Goal: Transaction & Acquisition: Purchase product/service

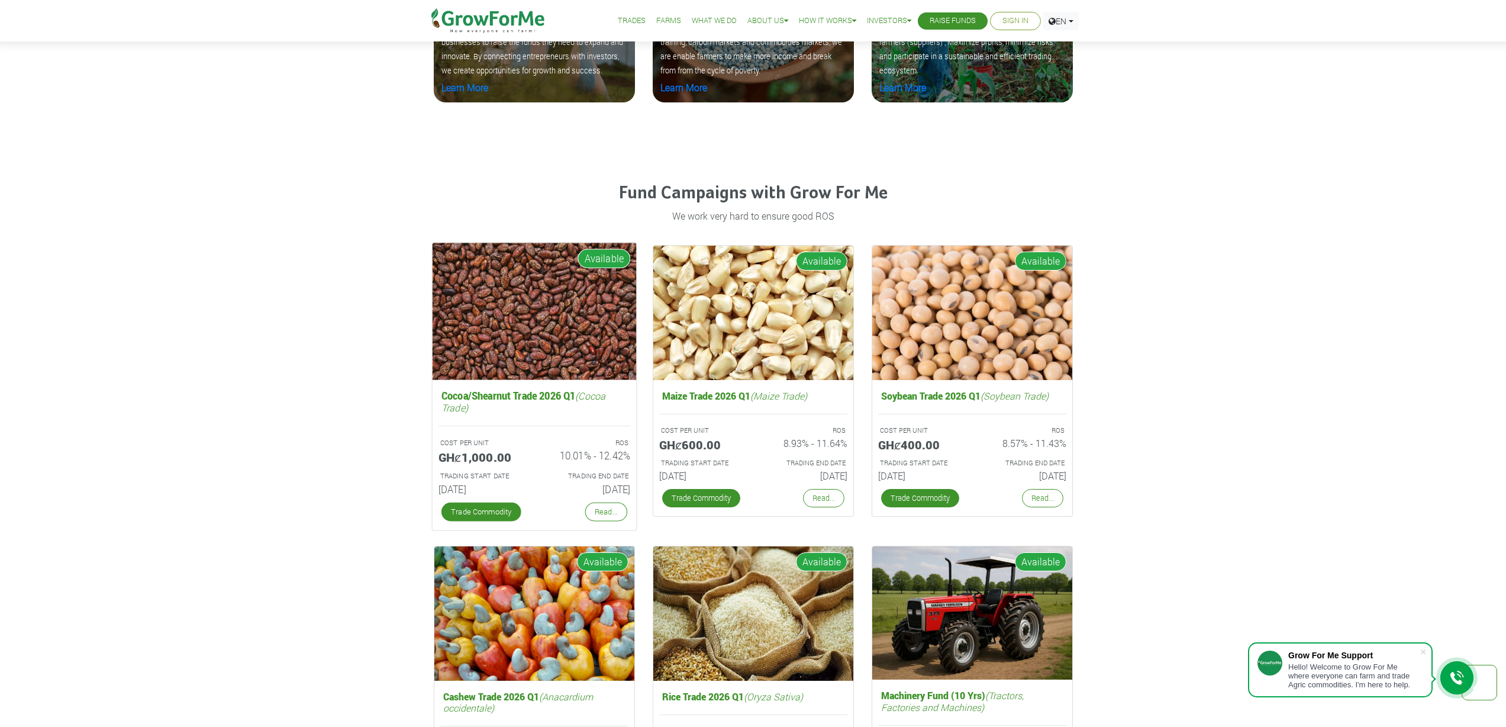
scroll to position [1757, 0]
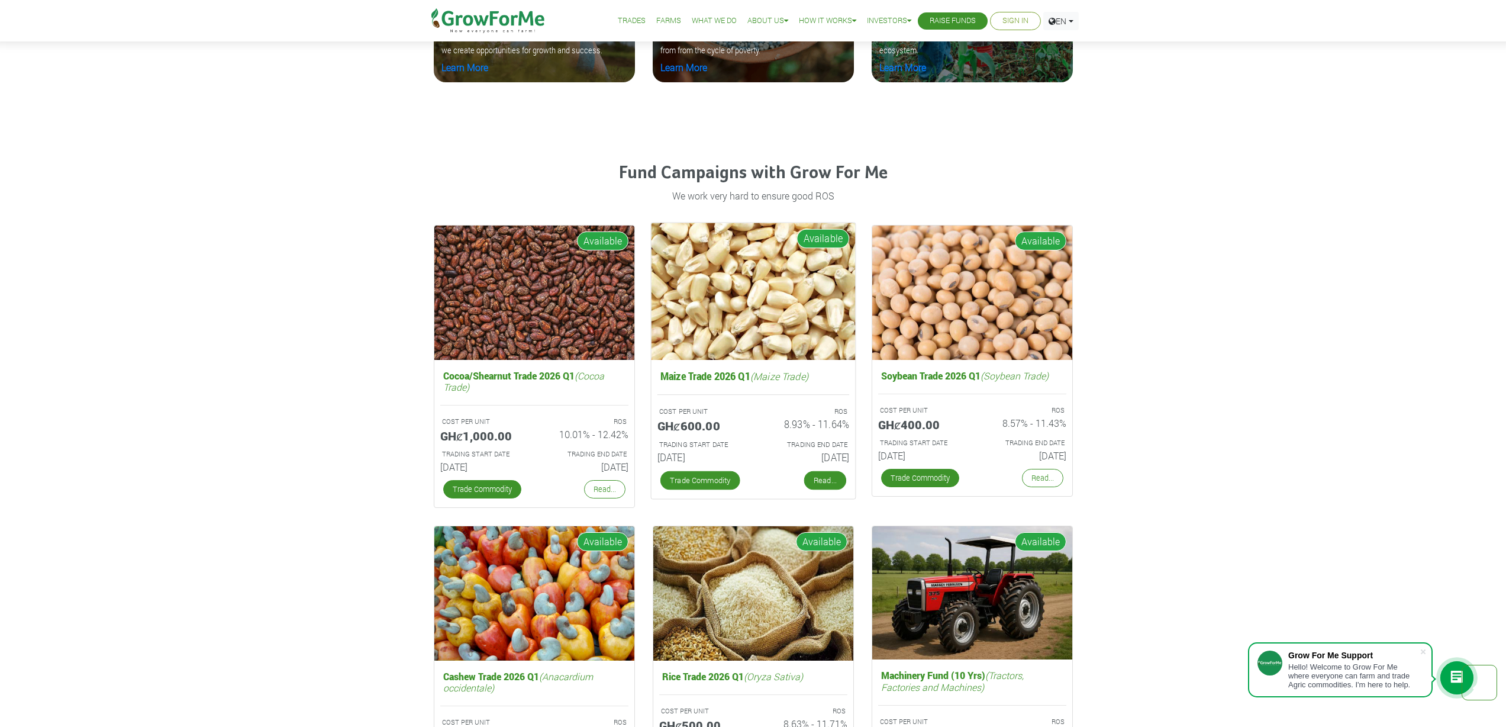
click at [827, 482] on link "Read..." at bounding box center [825, 480] width 42 height 19
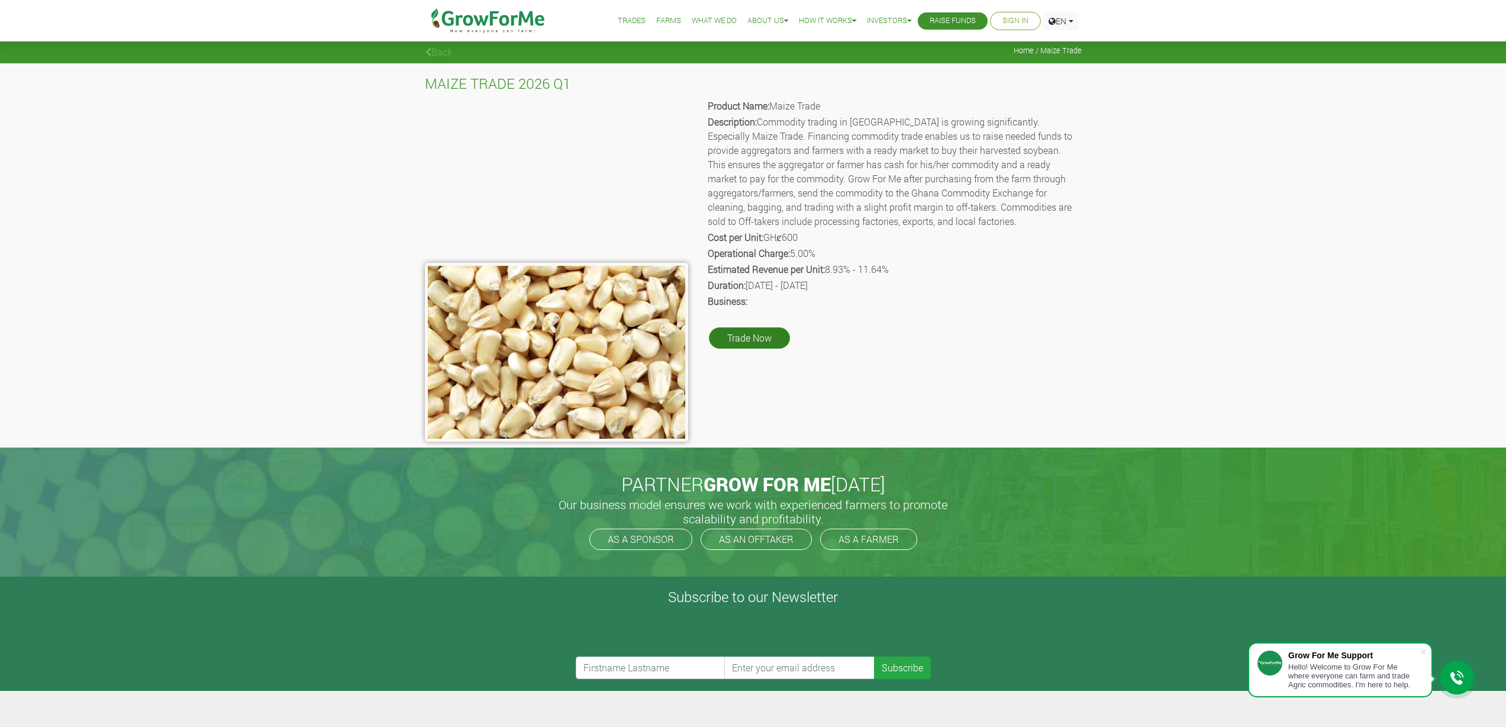
click at [750, 338] on link "Trade Now" at bounding box center [749, 337] width 81 height 21
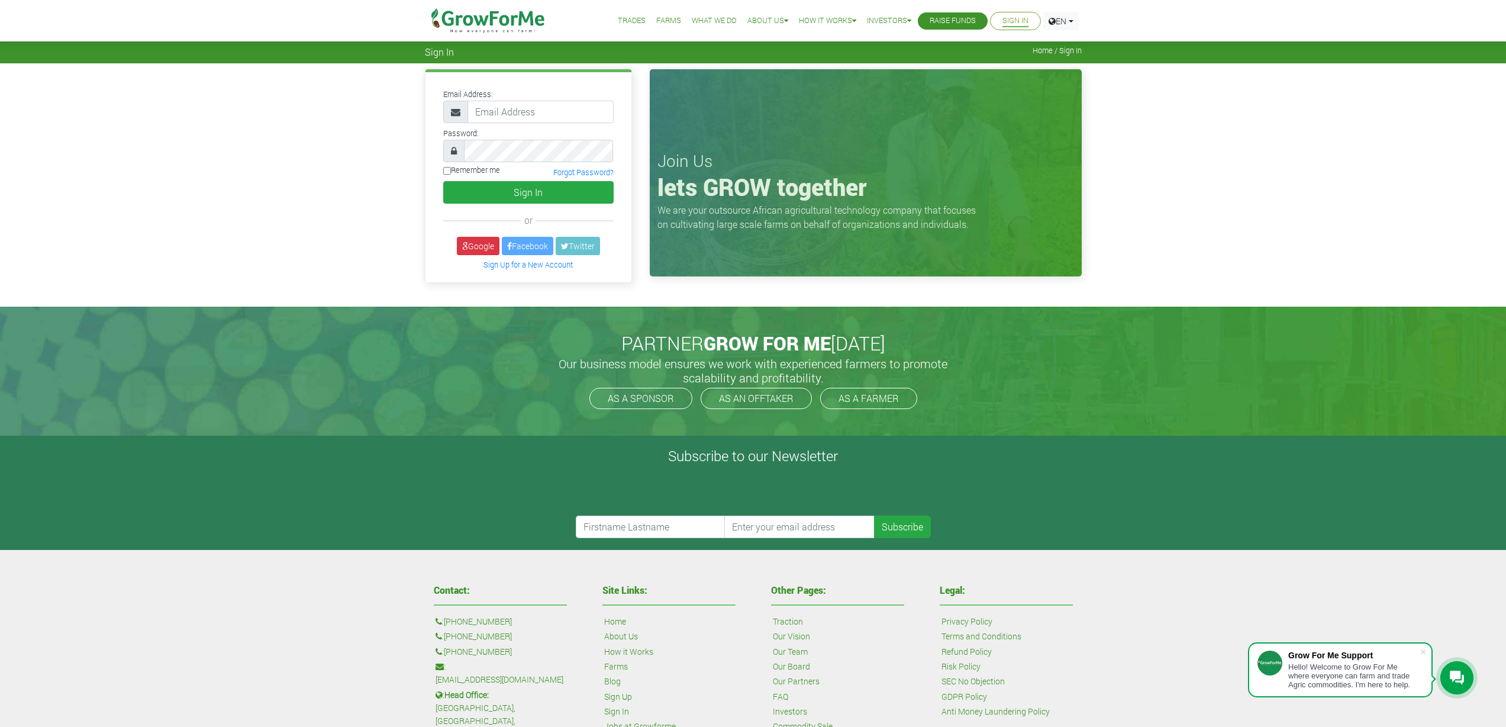
scroll to position [214, 0]
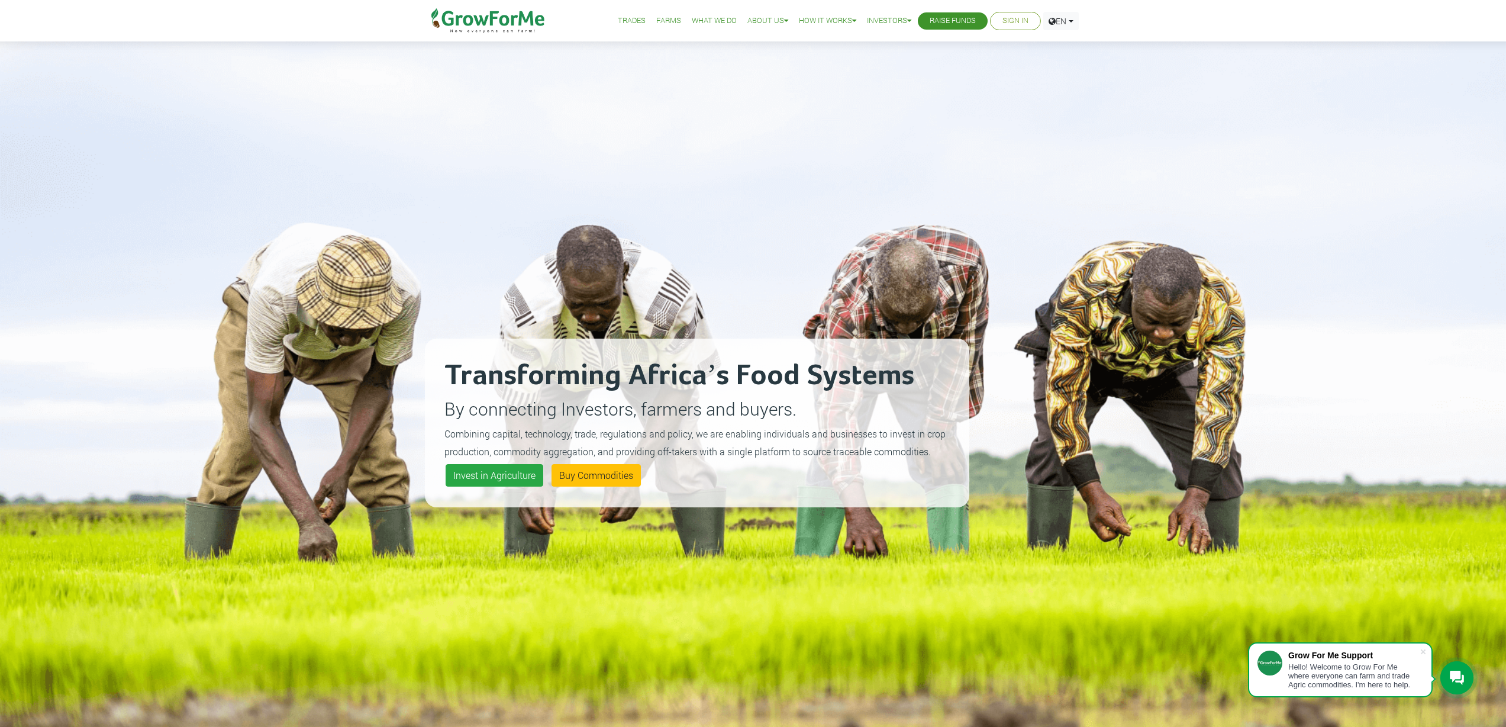
click at [943, 27] on link "Raise Funds" at bounding box center [953, 21] width 46 height 12
